Goal: Task Accomplishment & Management: Manage account settings

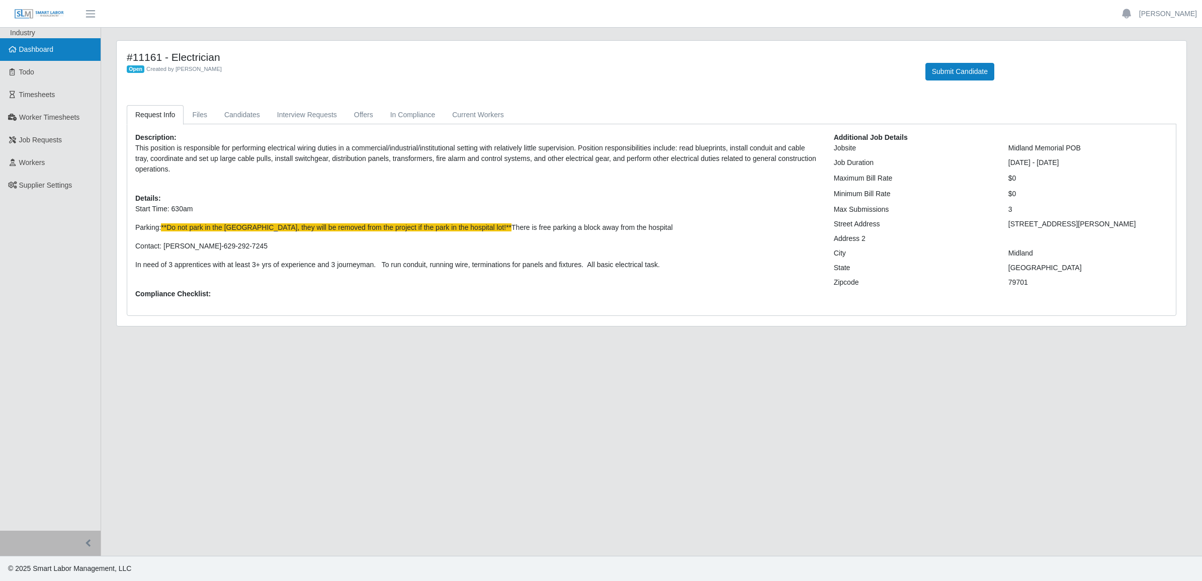
click at [57, 53] on link "Dashboard" at bounding box center [50, 49] width 101 height 23
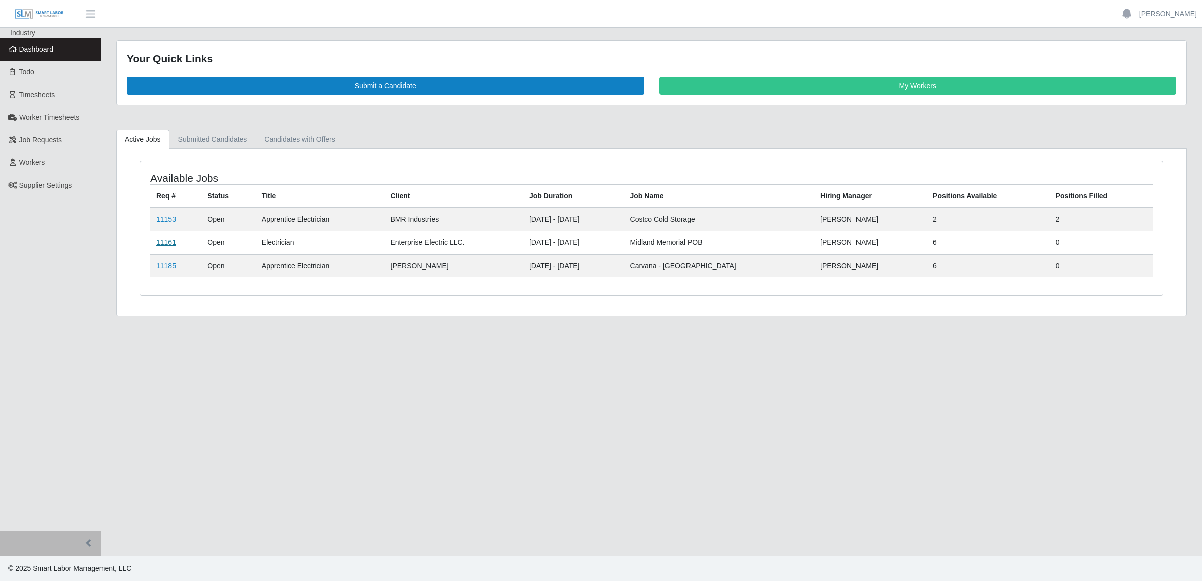
click at [162, 241] on link "11161" at bounding box center [166, 242] width 20 height 8
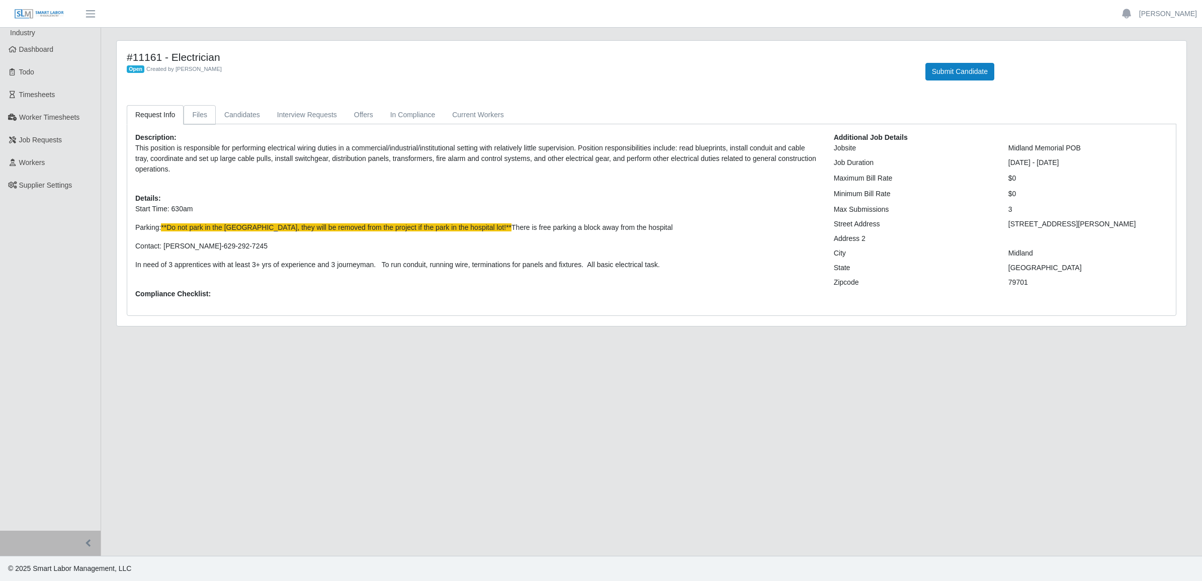
click at [210, 111] on link "Files" at bounding box center [200, 115] width 32 height 20
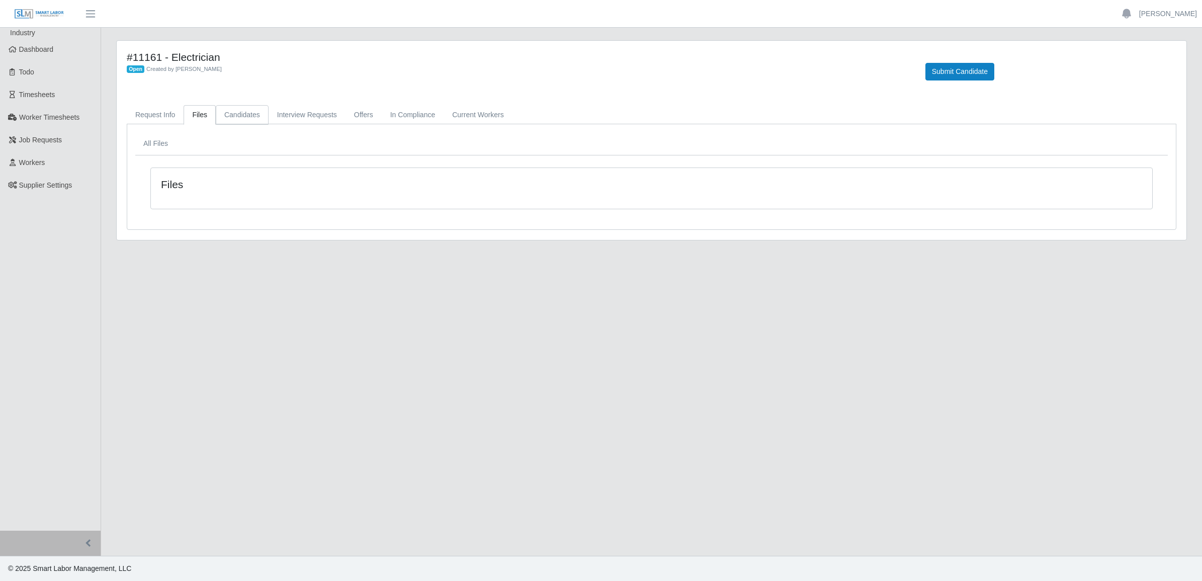
click at [237, 112] on link "Candidates" at bounding box center [242, 115] width 53 height 20
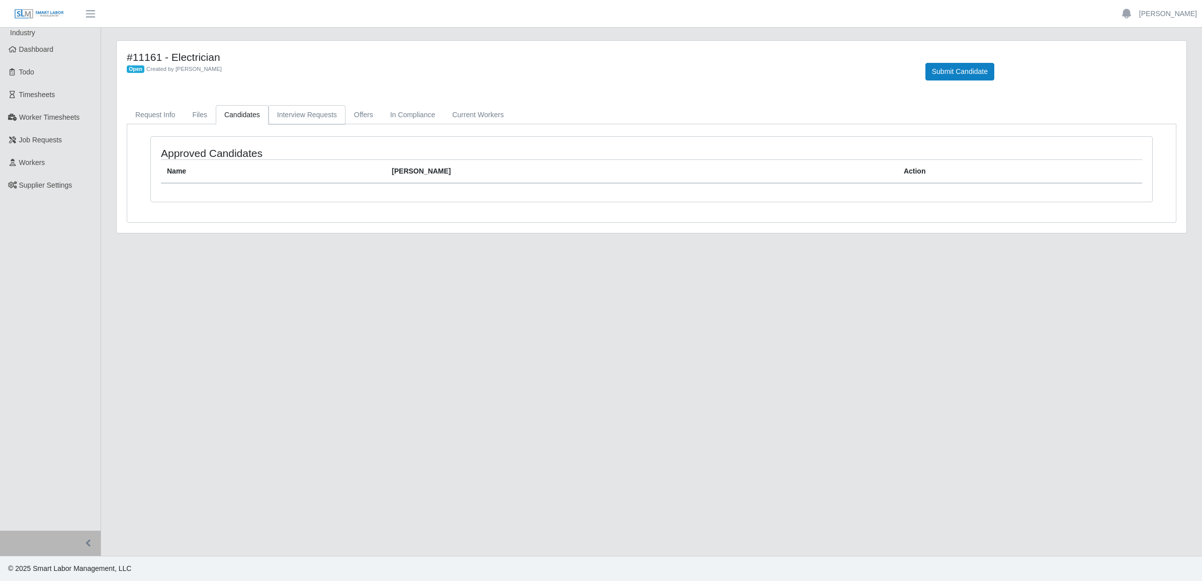
click at [283, 112] on link "Interview Requests" at bounding box center [307, 115] width 77 height 20
click at [346, 114] on link "Offers" at bounding box center [364, 115] width 36 height 20
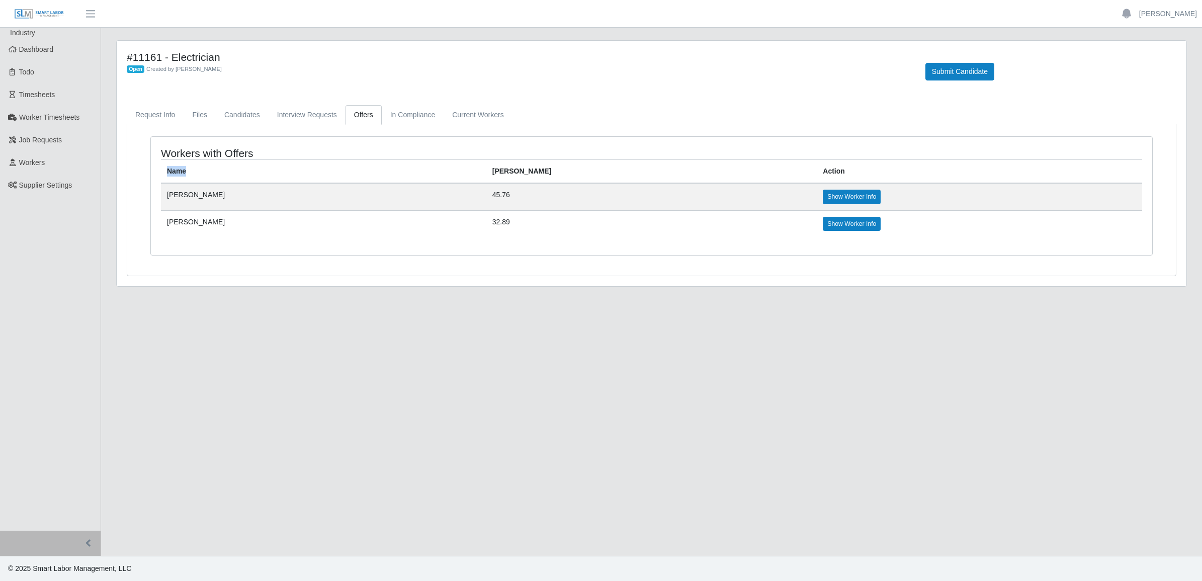
drag, startPoint x: 662, startPoint y: 266, endPoint x: 216, endPoint y: 164, distance: 457.0
click at [216, 164] on div "Workers with Offers Name Bill Rate Action Henry Atencio 45.76 Show Worker Info …" at bounding box center [652, 201] width 1018 height 131
drag, startPoint x: 216, startPoint y: 164, endPoint x: 146, endPoint y: 151, distance: 71.7
click at [146, 151] on div "Workers with Offers Name Bill Rate Action Henry Atencio 45.76 Show Worker Info …" at bounding box center [652, 201] width 1018 height 131
click at [470, 119] on link "Current Workers" at bounding box center [478, 115] width 68 height 20
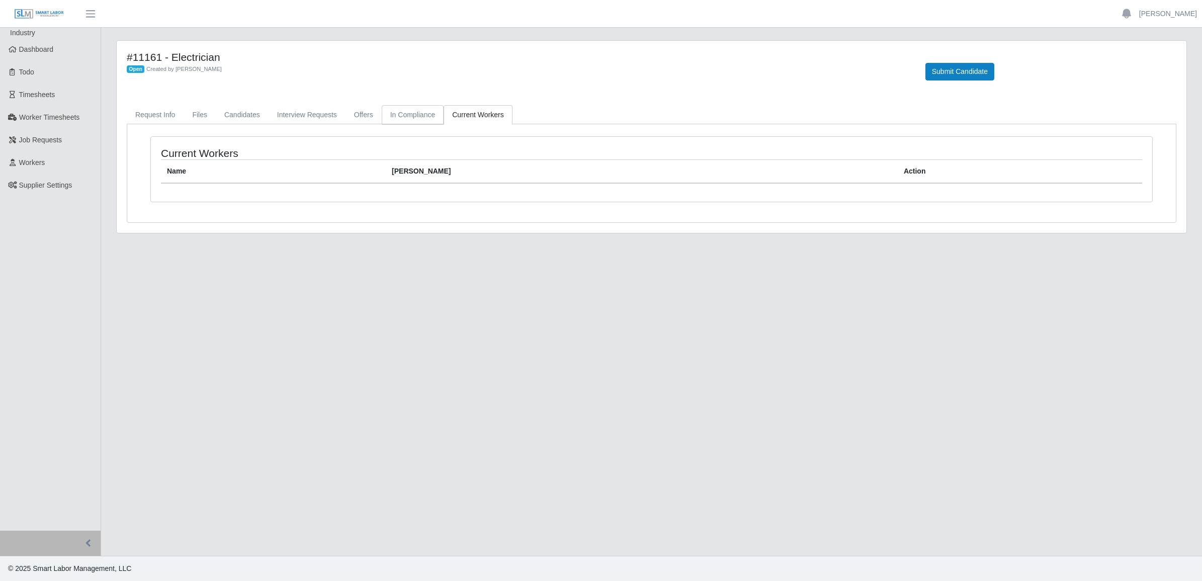
click at [430, 115] on link "In Compliance" at bounding box center [413, 115] width 62 height 20
click at [469, 114] on link "Current Workers" at bounding box center [478, 115] width 68 height 20
click at [410, 109] on link "In Compliance" at bounding box center [413, 115] width 62 height 20
click at [359, 115] on link "Offers" at bounding box center [364, 115] width 36 height 20
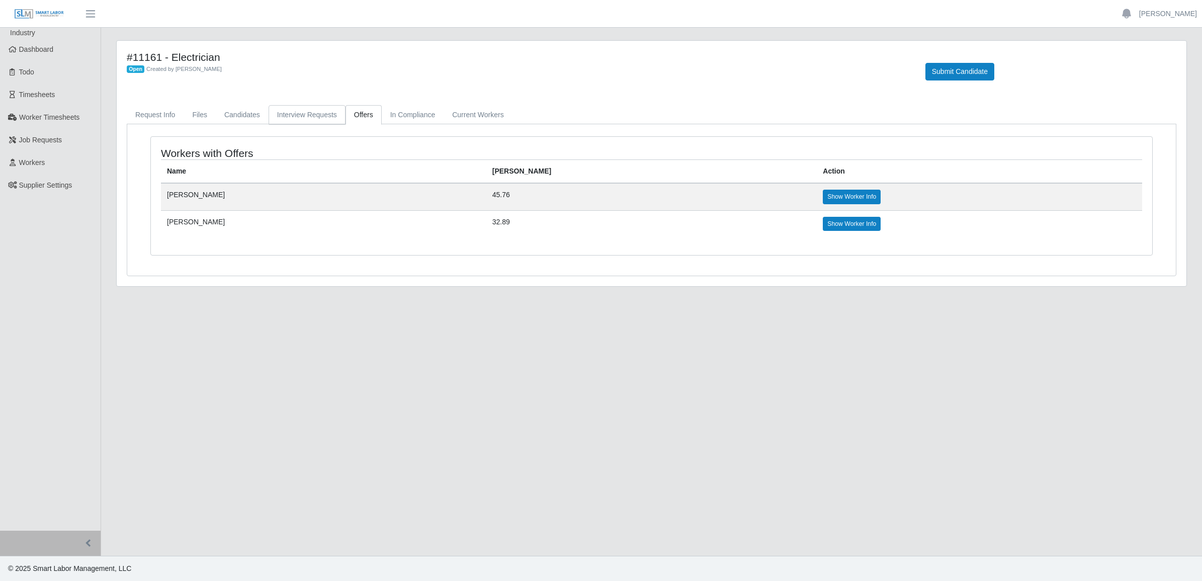
click at [312, 116] on link "Interview Requests" at bounding box center [307, 115] width 77 height 20
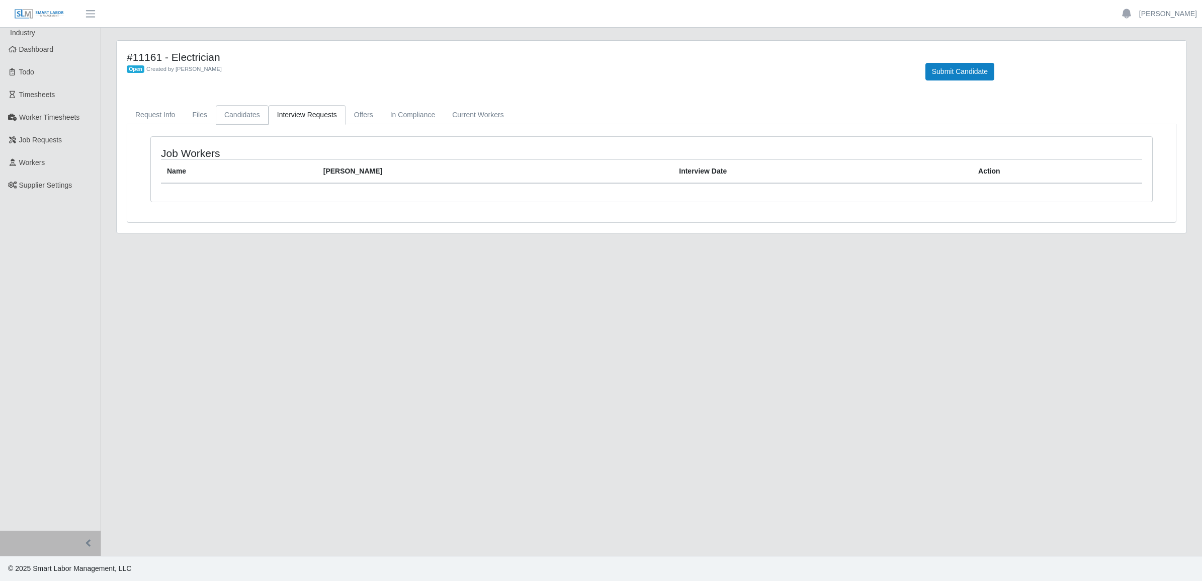
click at [248, 117] on link "Candidates" at bounding box center [242, 115] width 53 height 20
click at [192, 112] on link "Files" at bounding box center [200, 115] width 32 height 20
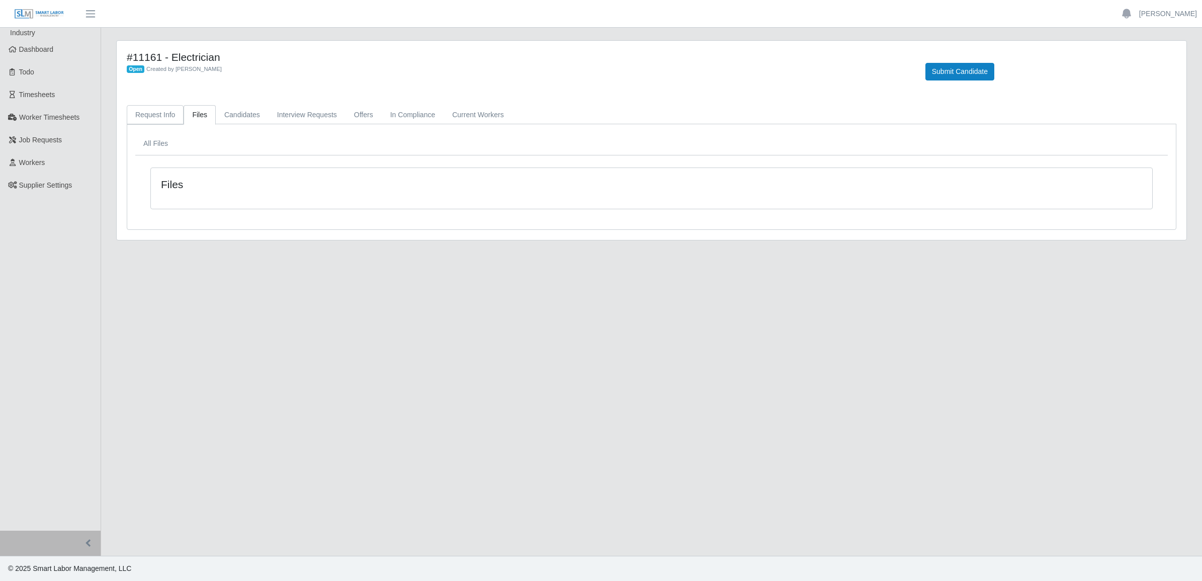
click at [156, 114] on link "Request Info" at bounding box center [155, 115] width 57 height 20
